Goal: Information Seeking & Learning: Check status

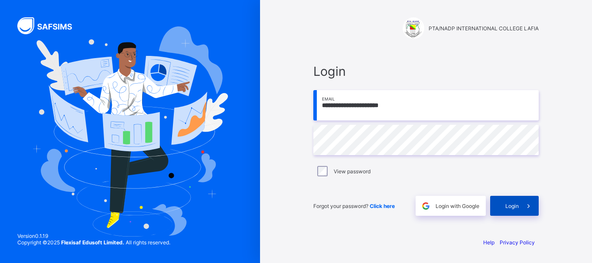
click at [523, 204] on span at bounding box center [529, 206] width 20 height 20
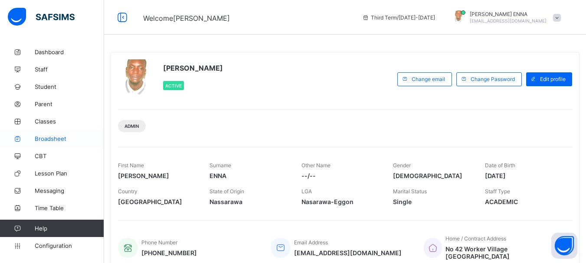
click at [52, 138] on span "Broadsheet" at bounding box center [69, 138] width 69 height 7
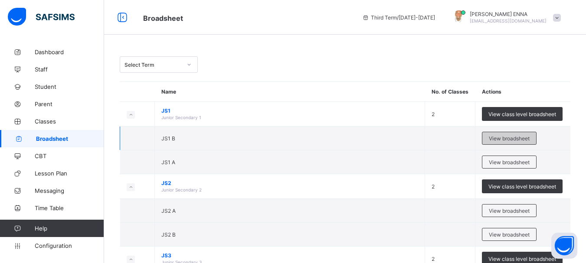
click at [499, 137] on span "View broadsheet" at bounding box center [508, 138] width 41 height 7
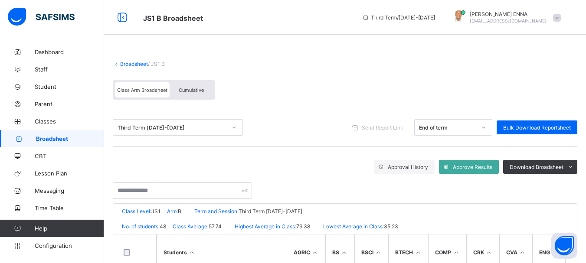
click at [186, 92] on span "Cumulative" at bounding box center [191, 90] width 25 height 6
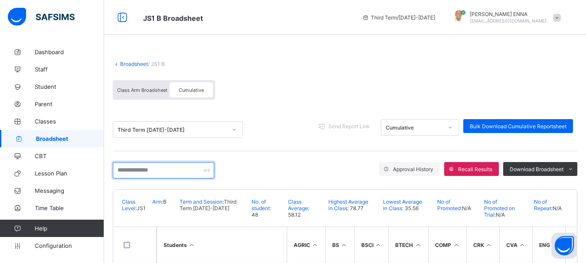
click at [156, 168] on input "text" at bounding box center [163, 170] width 101 height 16
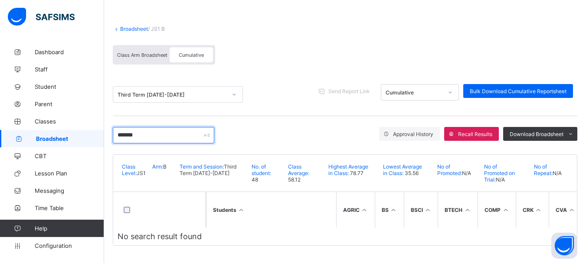
scroll to position [39, 0]
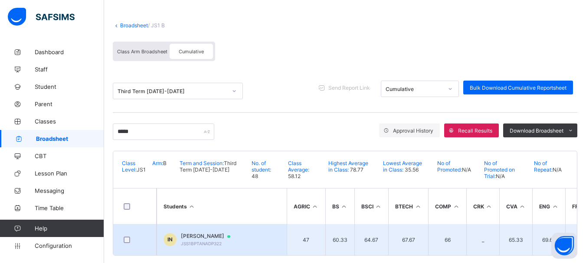
click at [221, 234] on span "IDRIS MUHAMMED NAZNEEM" at bounding box center [210, 236] width 58 height 7
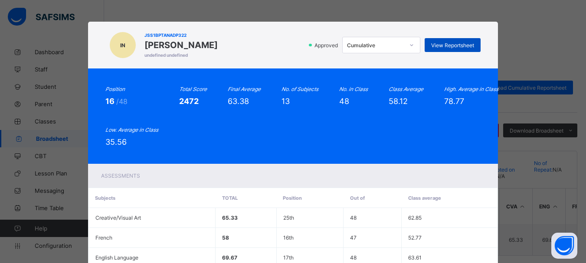
click at [442, 44] on span "View Reportsheet" at bounding box center [452, 45] width 43 height 7
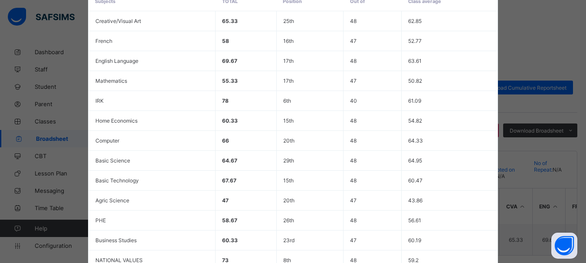
scroll to position [283, 0]
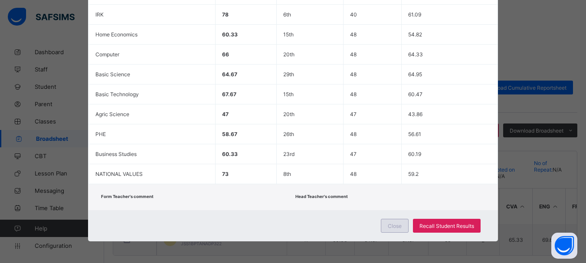
click at [398, 223] on span "Close" at bounding box center [394, 226] width 14 height 7
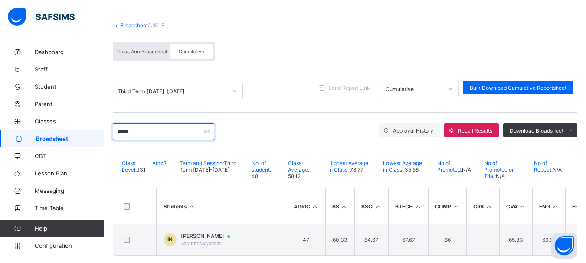
click at [153, 134] on input "*****" at bounding box center [163, 132] width 101 height 16
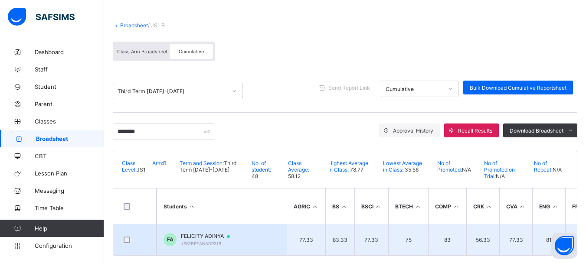
click at [209, 238] on span "FELICITY ADINYA" at bounding box center [209, 236] width 57 height 7
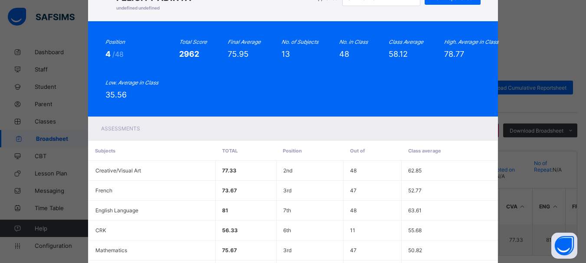
scroll to position [0, 0]
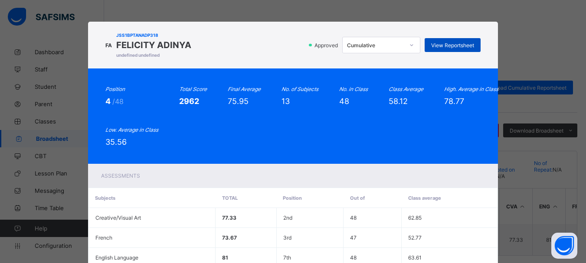
click at [448, 42] on span "View Reportsheet" at bounding box center [452, 45] width 43 height 7
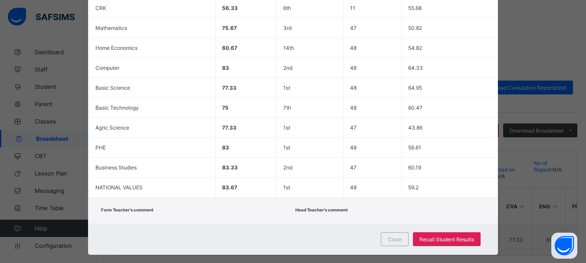
scroll to position [283, 0]
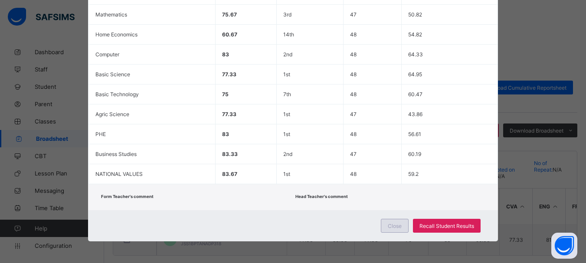
click at [394, 224] on span "Close" at bounding box center [394, 226] width 14 height 7
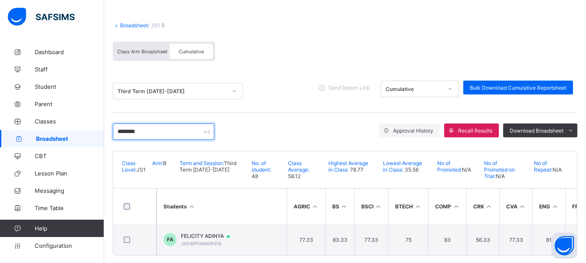
drag, startPoint x: 138, startPoint y: 133, endPoint x: 96, endPoint y: 136, distance: 42.1
click at [96, 136] on div "JS1 B Broadsheet Third Term / 2024-2025 EMMANUEL ENNA ennaemmanuel@gmail.com Da…" at bounding box center [293, 117] width 586 height 312
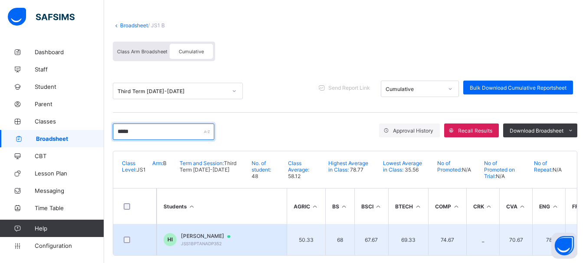
type input "*****"
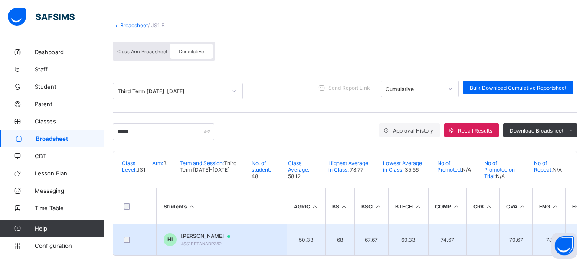
click at [206, 235] on span "HAUWA IBRAHIM" at bounding box center [210, 236] width 58 height 7
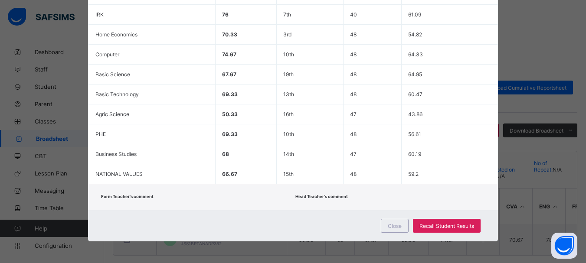
scroll to position [0, 0]
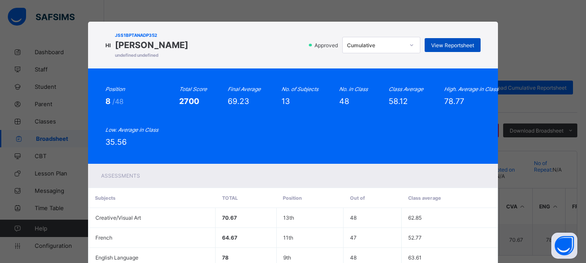
click at [442, 42] on span "View Reportsheet" at bounding box center [452, 45] width 43 height 7
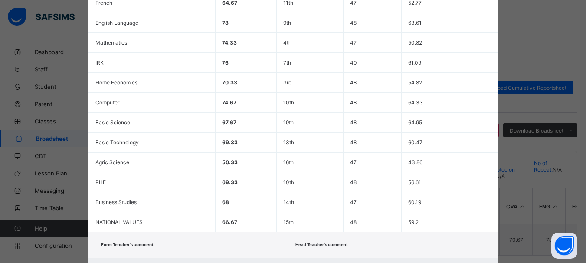
scroll to position [283, 0]
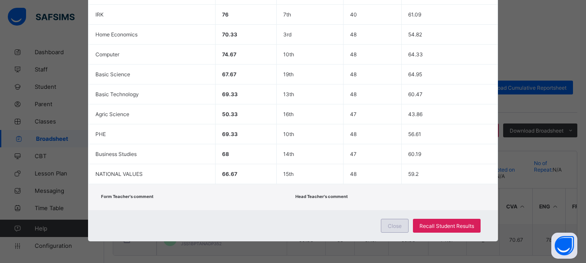
click at [400, 225] on span "Close" at bounding box center [394, 226] width 14 height 7
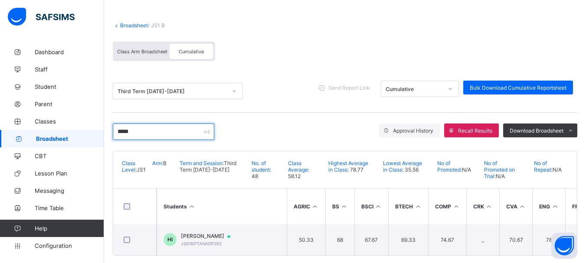
click at [214, 124] on input "*****" at bounding box center [163, 132] width 101 height 16
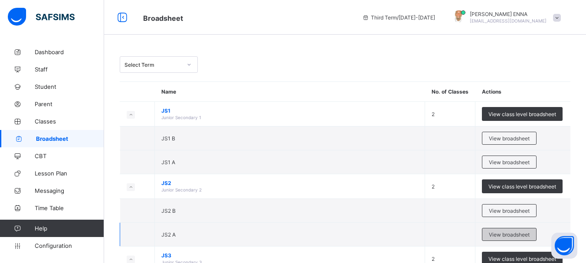
click at [520, 234] on span "View broadsheet" at bounding box center [508, 234] width 41 height 7
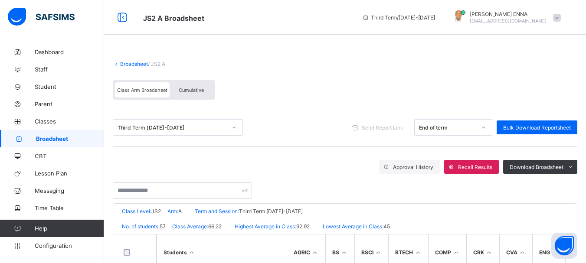
click at [193, 92] on span "Cumulative" at bounding box center [191, 90] width 25 height 6
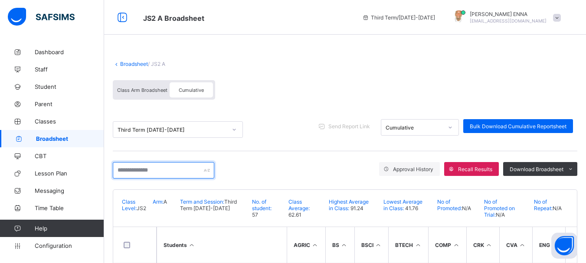
click at [194, 171] on input "text" at bounding box center [163, 170] width 101 height 16
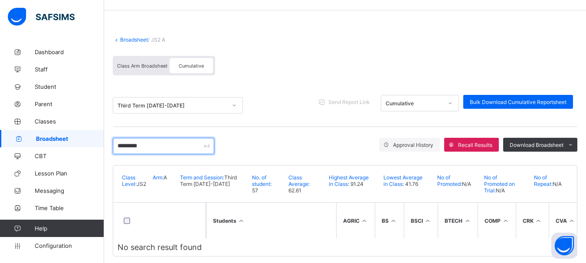
scroll to position [39, 0]
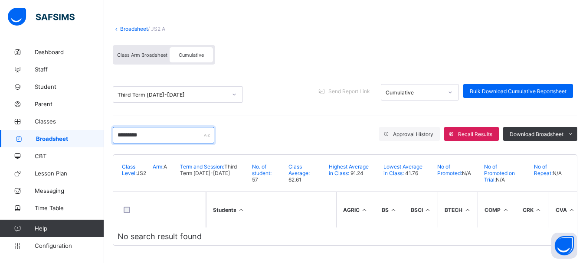
drag, startPoint x: 162, startPoint y: 131, endPoint x: 78, endPoint y: 133, distance: 84.5
click at [78, 133] on div "JS2 A Broadsheet Third Term / 2024-2025 EMMANUEL ENNA ennaemmanuel@gmail.com Da…" at bounding box center [293, 114] width 586 height 298
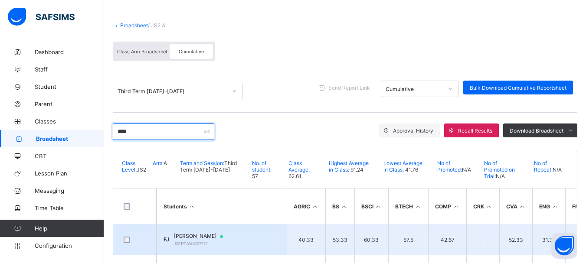
type input "****"
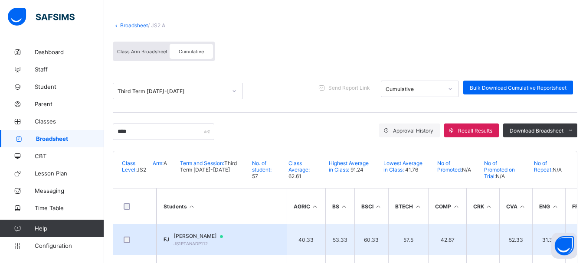
click at [205, 236] on span "FATIMA MAIRIGA JIBRIN" at bounding box center [202, 236] width 58 height 7
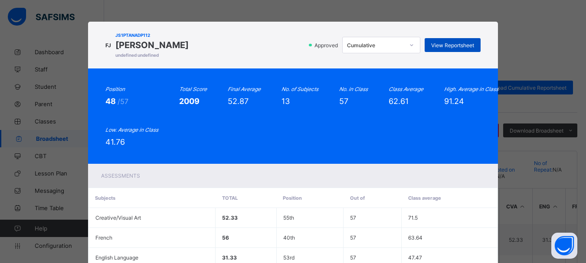
click at [452, 44] on span "View Reportsheet" at bounding box center [452, 45] width 43 height 7
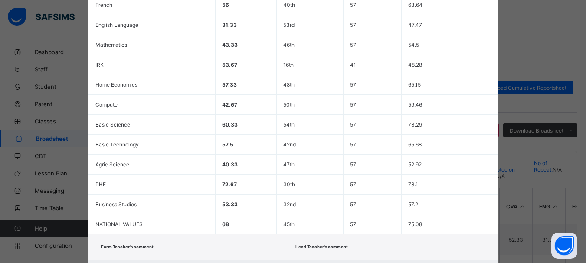
scroll to position [283, 0]
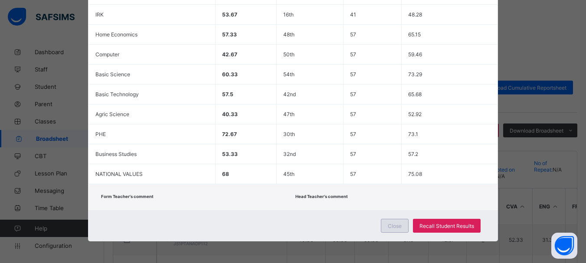
click at [397, 229] on span "Close" at bounding box center [394, 226] width 14 height 7
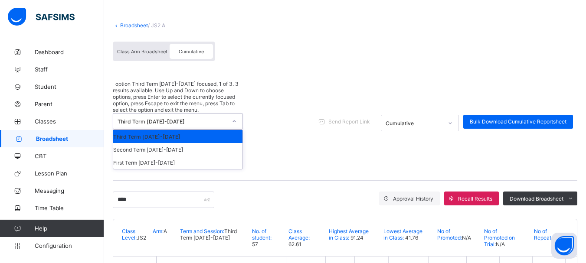
click at [230, 114] on div at bounding box center [234, 121] width 15 height 14
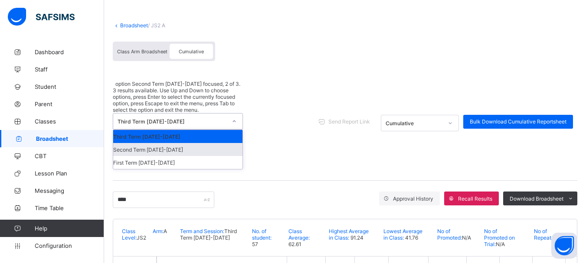
click at [161, 143] on div "Second Term 2024-2025" at bounding box center [177, 149] width 129 height 13
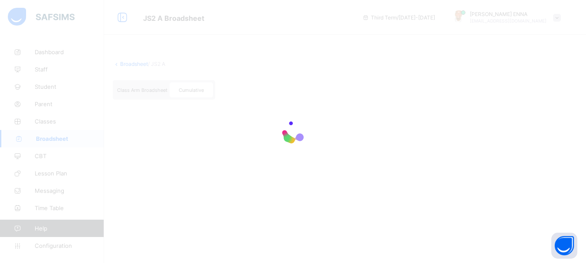
scroll to position [0, 0]
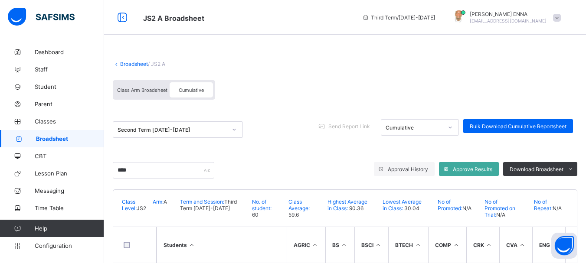
click at [143, 91] on span "Class Arm Broadsheet" at bounding box center [142, 90] width 50 height 6
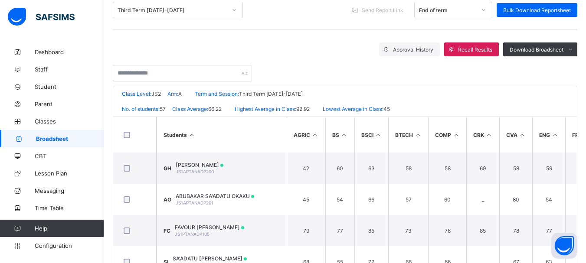
scroll to position [116, 0]
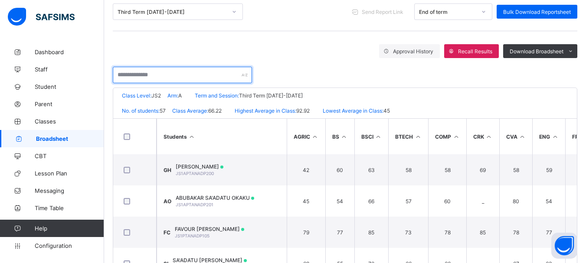
click at [182, 77] on input "text" at bounding box center [182, 75] width 139 height 16
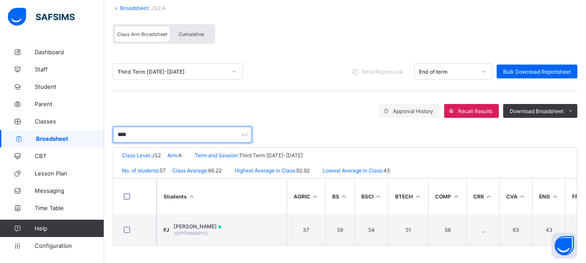
scroll to position [59, 0]
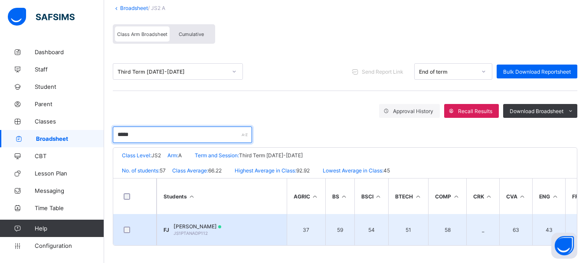
type input "*****"
click at [206, 223] on span "FATIMA MAIRIGA JIBRIN" at bounding box center [197, 226] width 48 height 7
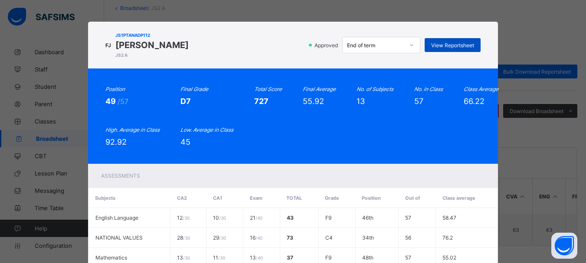
click at [457, 51] on div "View Reportsheet" at bounding box center [452, 45] width 56 height 14
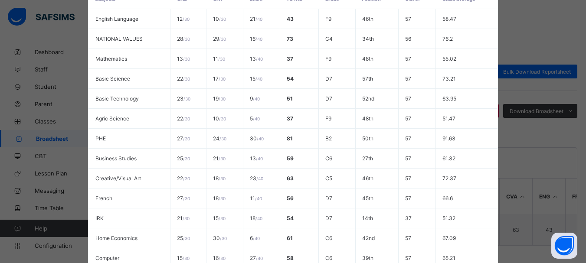
scroll to position [294, 0]
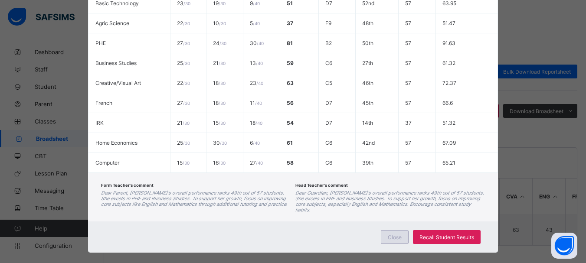
click at [392, 230] on div "Close" at bounding box center [395, 237] width 28 height 14
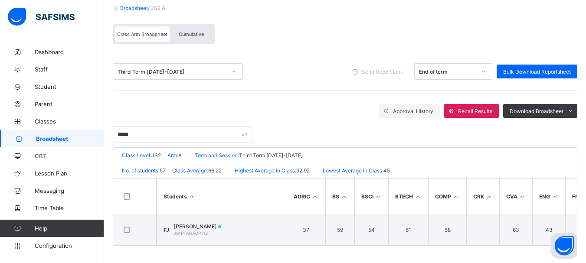
scroll to position [0, 0]
click at [194, 68] on div "Third Term 2024-2025" at bounding box center [171, 71] width 109 height 7
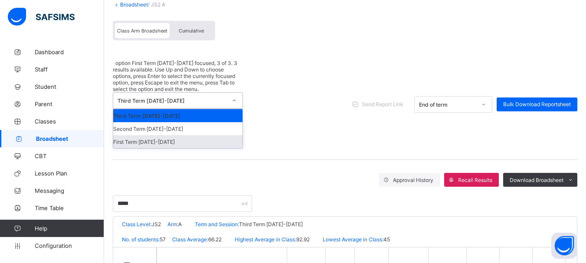
click at [159, 135] on div "First Term 2024-2025" at bounding box center [177, 141] width 129 height 13
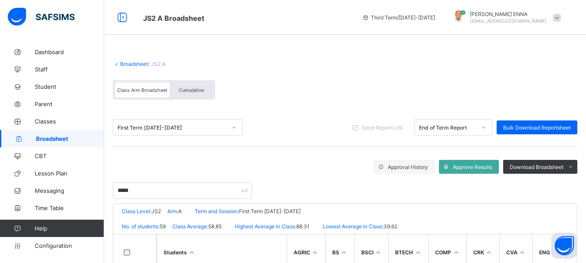
click at [146, 93] on div "Class Arm Broadsheet" at bounding box center [142, 89] width 55 height 15
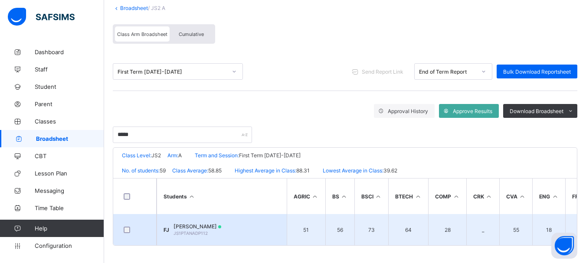
click at [203, 224] on span "FATIMA MAIRIGA JIBRIN" at bounding box center [197, 226] width 48 height 7
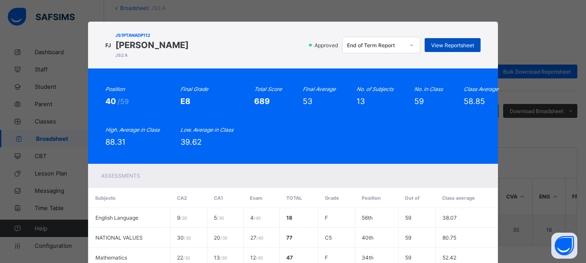
click at [446, 40] on div "View Reportsheet" at bounding box center [452, 45] width 56 height 14
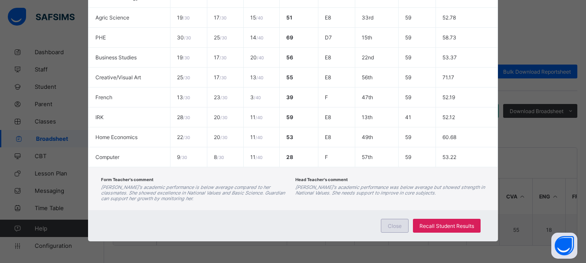
click at [391, 224] on span "Close" at bounding box center [394, 226] width 14 height 7
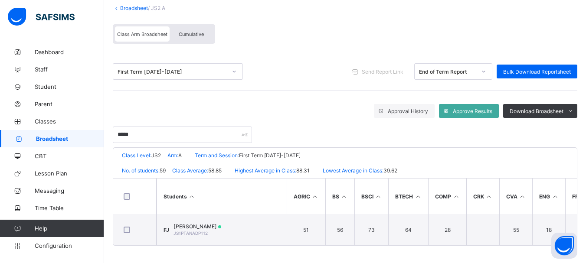
click at [120, 5] on link "Broadsheet" at bounding box center [134, 8] width 28 height 7
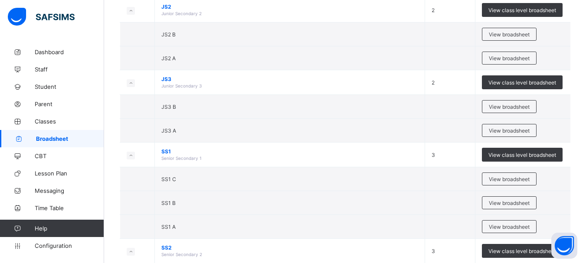
scroll to position [178, 0]
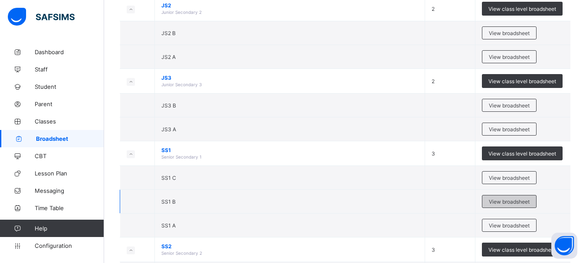
click at [494, 200] on span "View broadsheet" at bounding box center [508, 202] width 41 height 7
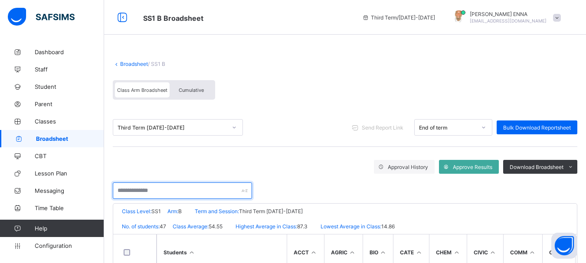
click at [181, 191] on input "text" at bounding box center [182, 190] width 139 height 16
type input "*"
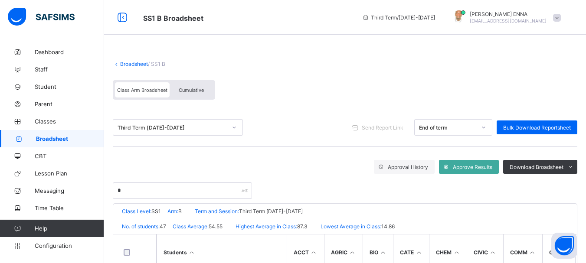
click at [237, 55] on span at bounding box center [345, 56] width 464 height 9
click at [190, 93] on span "Cumulative" at bounding box center [191, 90] width 25 height 6
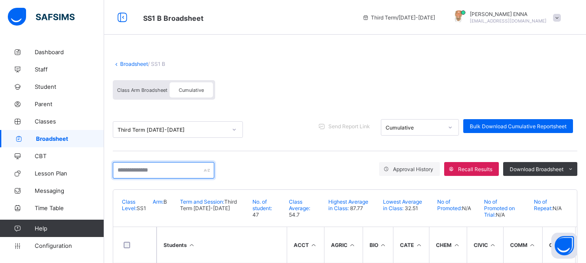
click at [143, 174] on input "text" at bounding box center [163, 170] width 101 height 16
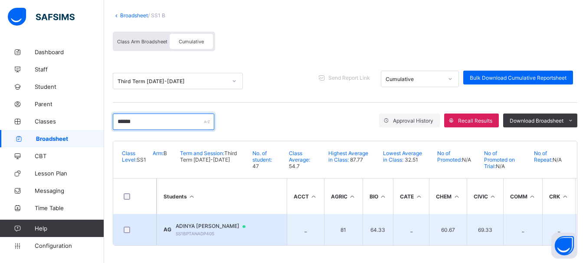
type input "******"
click at [205, 223] on span "ADINYA GABRIEL" at bounding box center [215, 226] width 78 height 7
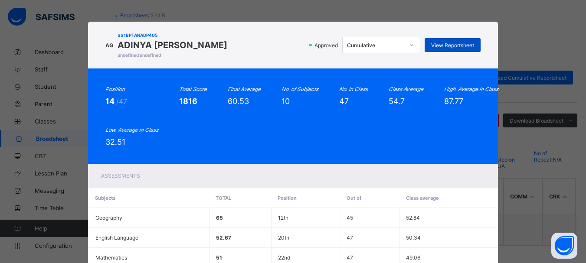
click at [435, 45] on span "View Reportsheet" at bounding box center [452, 45] width 43 height 7
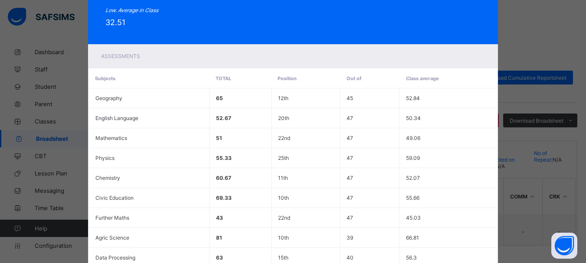
scroll to position [223, 0]
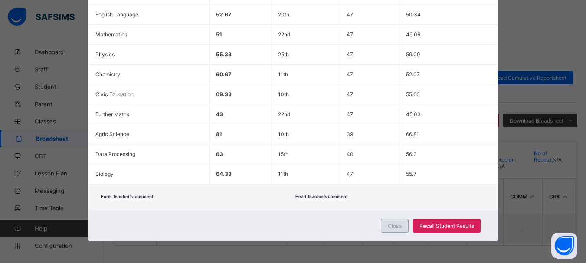
click at [391, 226] on span "Close" at bounding box center [394, 226] width 14 height 7
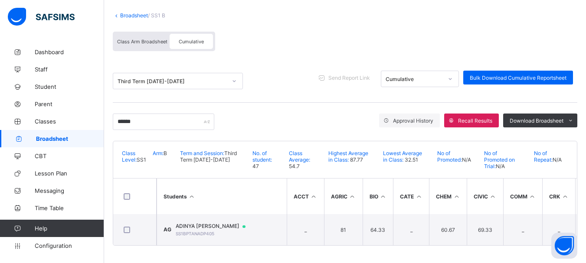
click at [122, 12] on link "Broadsheet" at bounding box center [134, 15] width 28 height 7
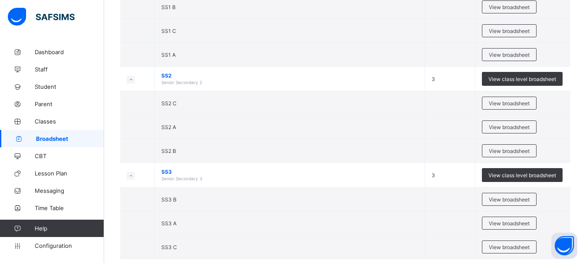
scroll to position [351, 0]
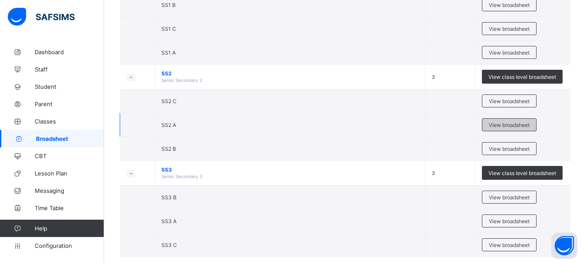
click at [502, 124] on span "View broadsheet" at bounding box center [508, 125] width 41 height 7
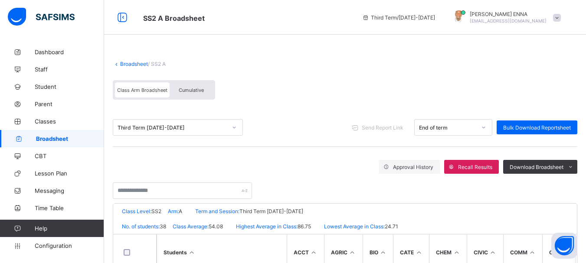
click at [192, 91] on span "Cumulative" at bounding box center [191, 90] width 25 height 6
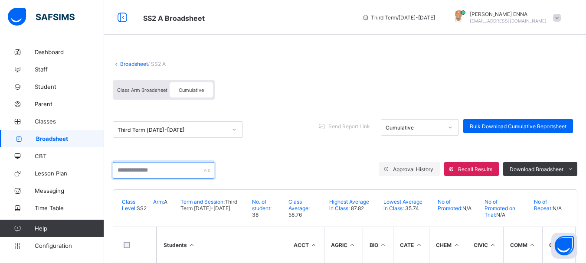
click at [160, 174] on input "text" at bounding box center [163, 170] width 101 height 16
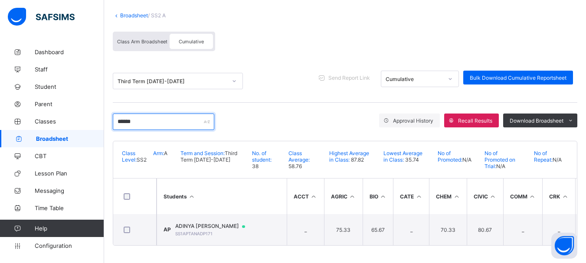
scroll to position [52, 0]
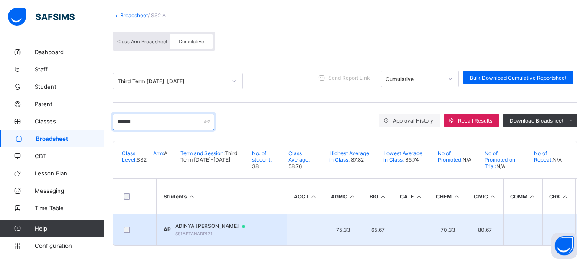
type input "******"
click at [198, 223] on span "ADINYA PAUL" at bounding box center [214, 226] width 78 height 7
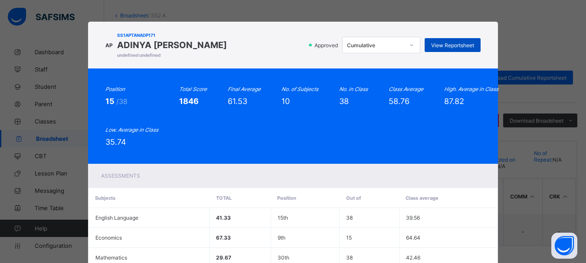
click at [444, 45] on span "View Reportsheet" at bounding box center [452, 45] width 43 height 7
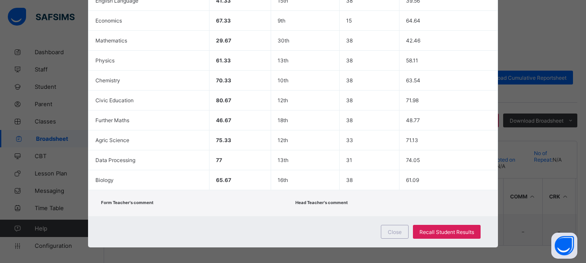
scroll to position [223, 0]
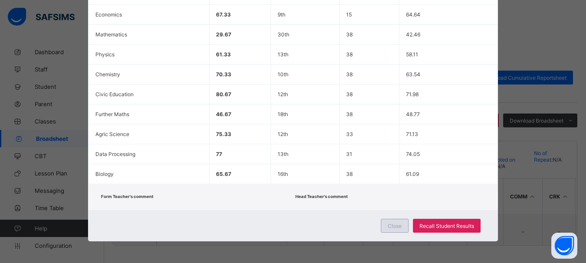
click at [390, 225] on span "Close" at bounding box center [394, 226] width 14 height 7
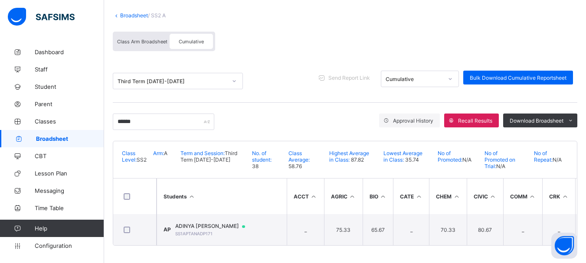
click at [120, 12] on link "Broadsheet" at bounding box center [134, 15] width 28 height 7
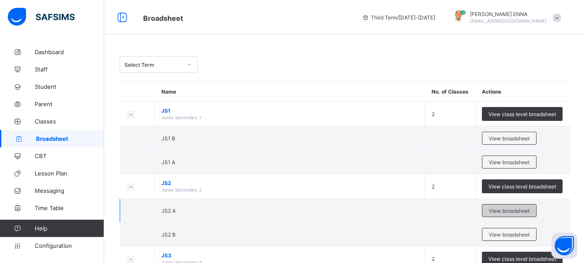
click at [524, 212] on span "View broadsheet" at bounding box center [508, 211] width 41 height 7
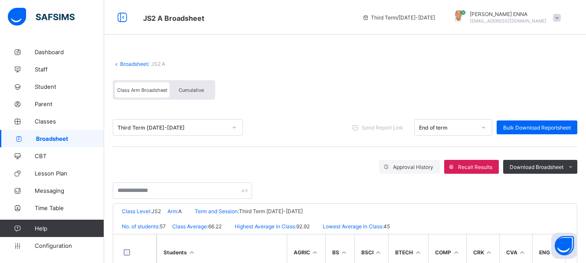
click at [197, 90] on span "Cumulative" at bounding box center [191, 90] width 25 height 6
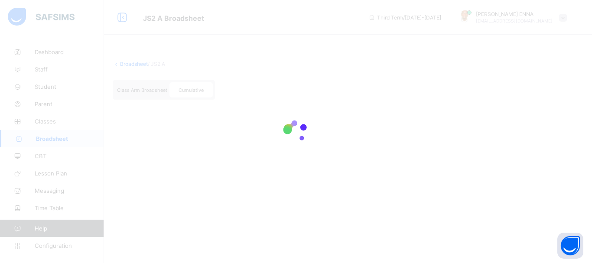
click at [197, 90] on div at bounding box center [296, 131] width 592 height 263
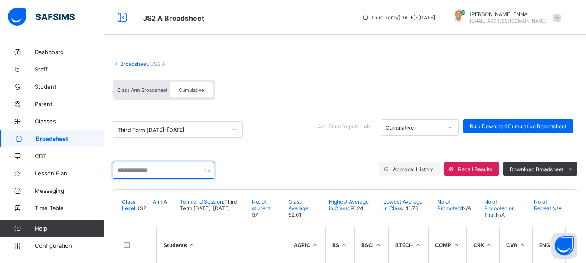
click at [146, 172] on input "text" at bounding box center [163, 170] width 101 height 16
type input "******"
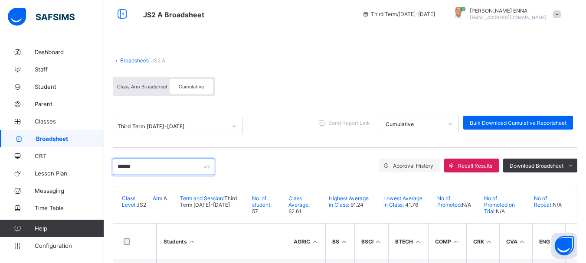
scroll to position [52, 0]
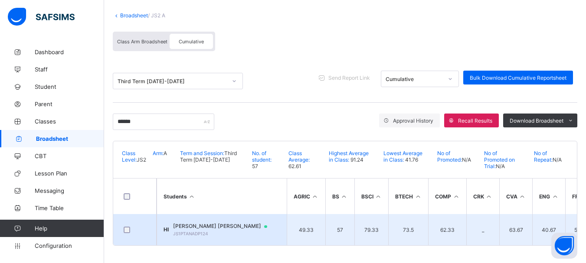
click at [215, 223] on span "[PERSON_NAME] [PERSON_NAME]" at bounding box center [224, 226] width 102 height 7
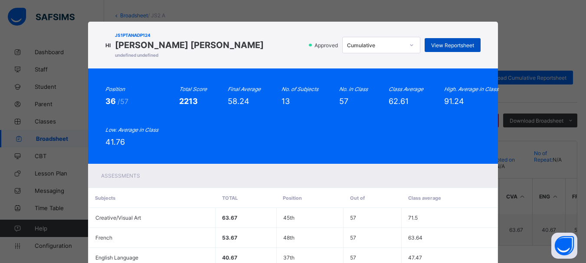
click at [448, 45] on span "View Reportsheet" at bounding box center [452, 45] width 43 height 7
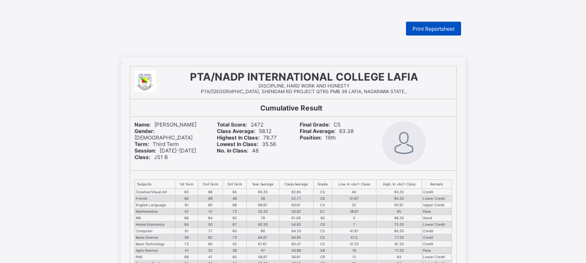
click at [436, 33] on div "Print Reportsheet" at bounding box center [433, 29] width 55 height 14
click at [448, 23] on div "Print Reportsheet" at bounding box center [433, 29] width 55 height 14
click at [436, 26] on span "Print Reportsheet" at bounding box center [433, 29] width 42 height 7
click at [447, 28] on span "Print Reportsheet" at bounding box center [433, 29] width 42 height 7
click at [445, 29] on span "Print Reportsheet" at bounding box center [433, 29] width 42 height 7
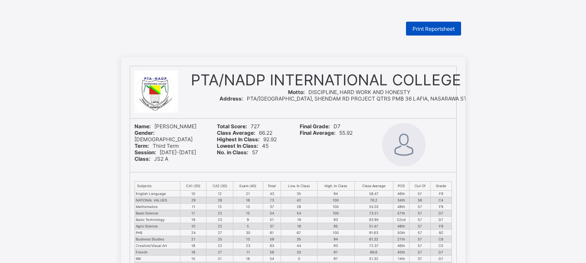
click at [420, 28] on span "Print Reportsheet" at bounding box center [433, 29] width 42 height 7
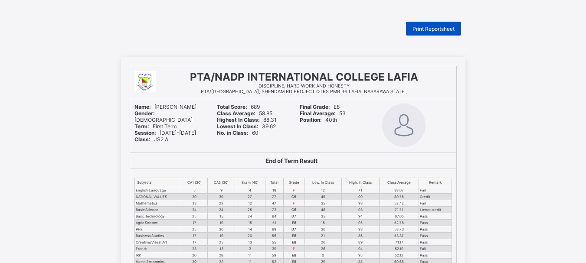
click at [444, 24] on div "Print Reportsheet" at bounding box center [433, 29] width 55 height 14
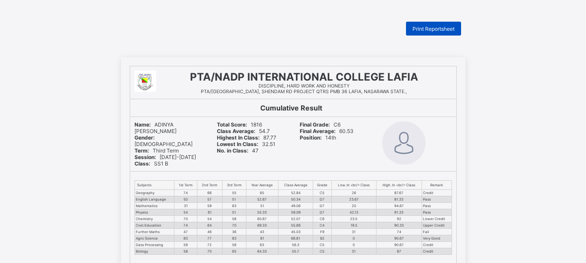
click at [436, 28] on span "Print Reportsheet" at bounding box center [433, 29] width 42 height 7
click at [428, 28] on span "Print Reportsheet" at bounding box center [433, 29] width 42 height 7
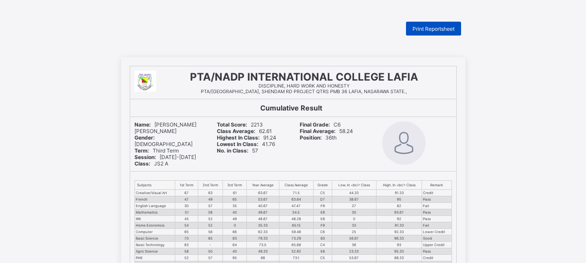
click at [424, 27] on span "Print Reportsheet" at bounding box center [433, 29] width 42 height 7
